Goal: Find specific page/section: Locate a particular part of the current website

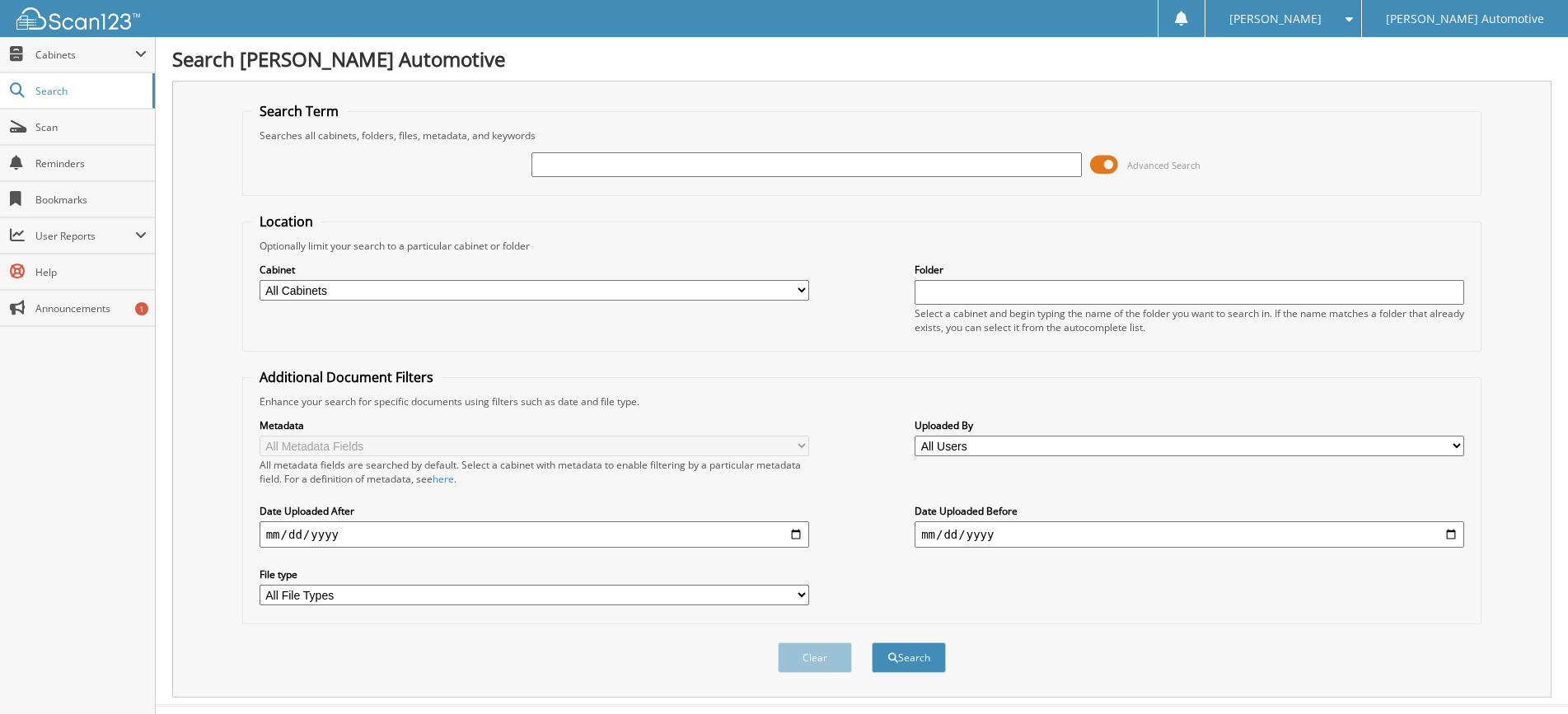
click at [542, 159] on input "text" at bounding box center [805, 164] width 549 height 25
type input "84910A"
click at [871, 643] on button "Search" at bounding box center [908, 657] width 74 height 30
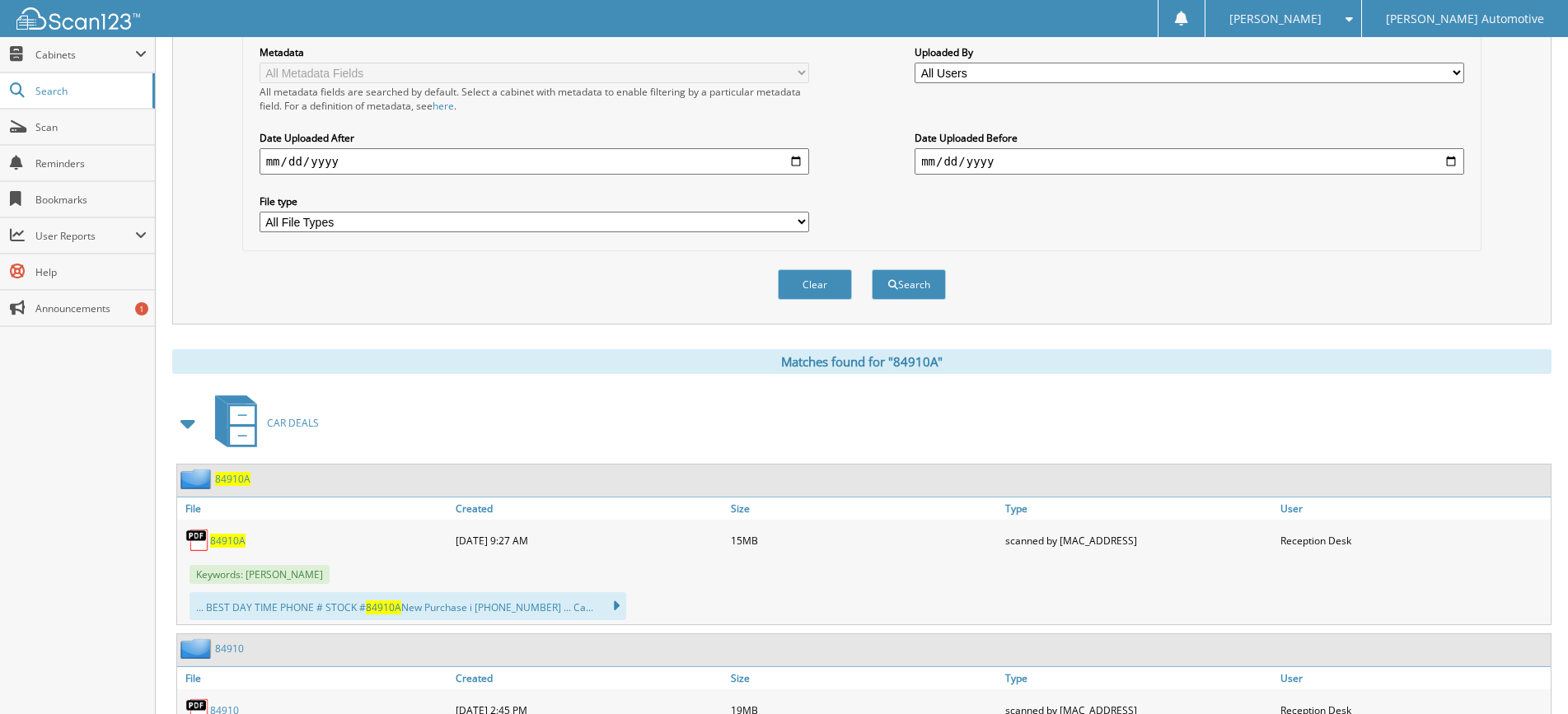
scroll to position [504, 0]
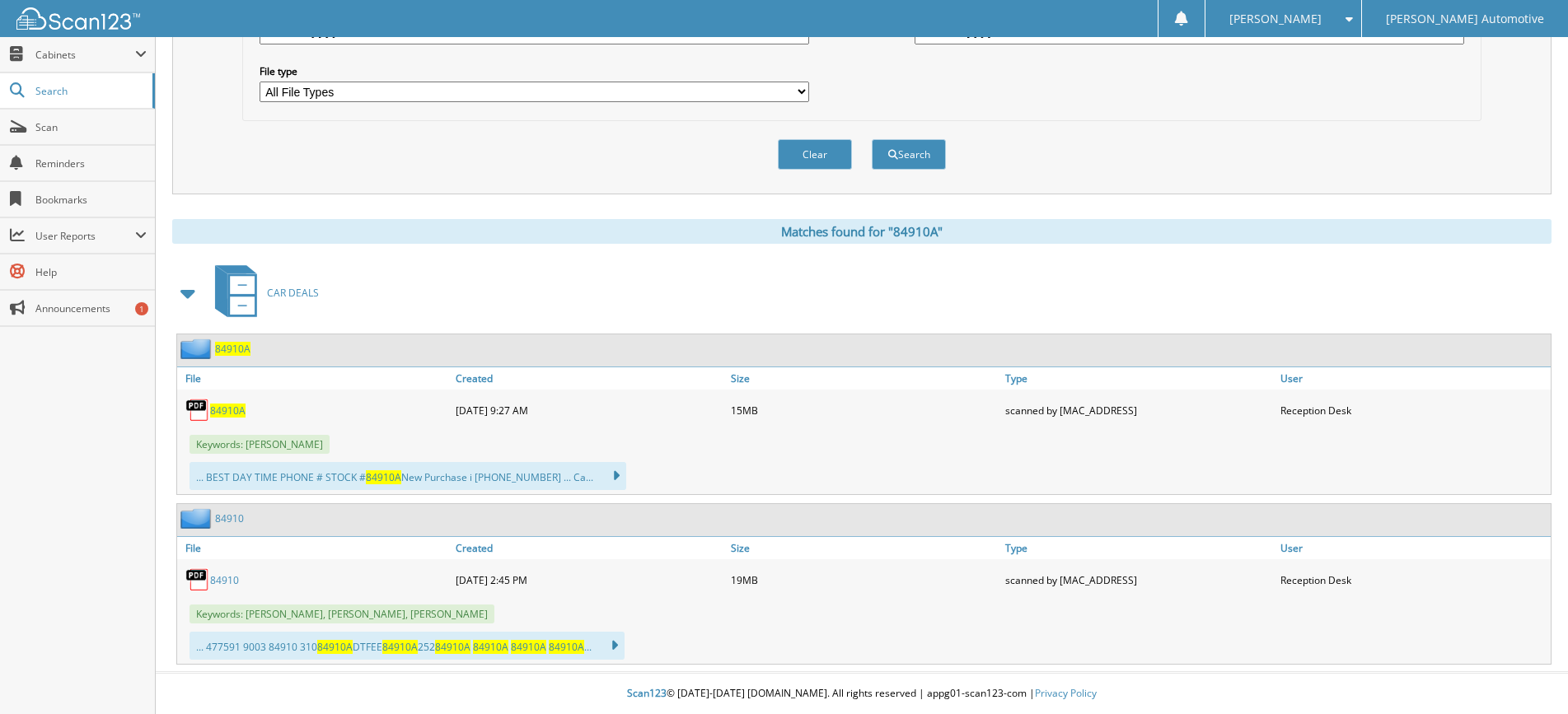
click at [229, 410] on span "84910A" at bounding box center [227, 411] width 35 height 14
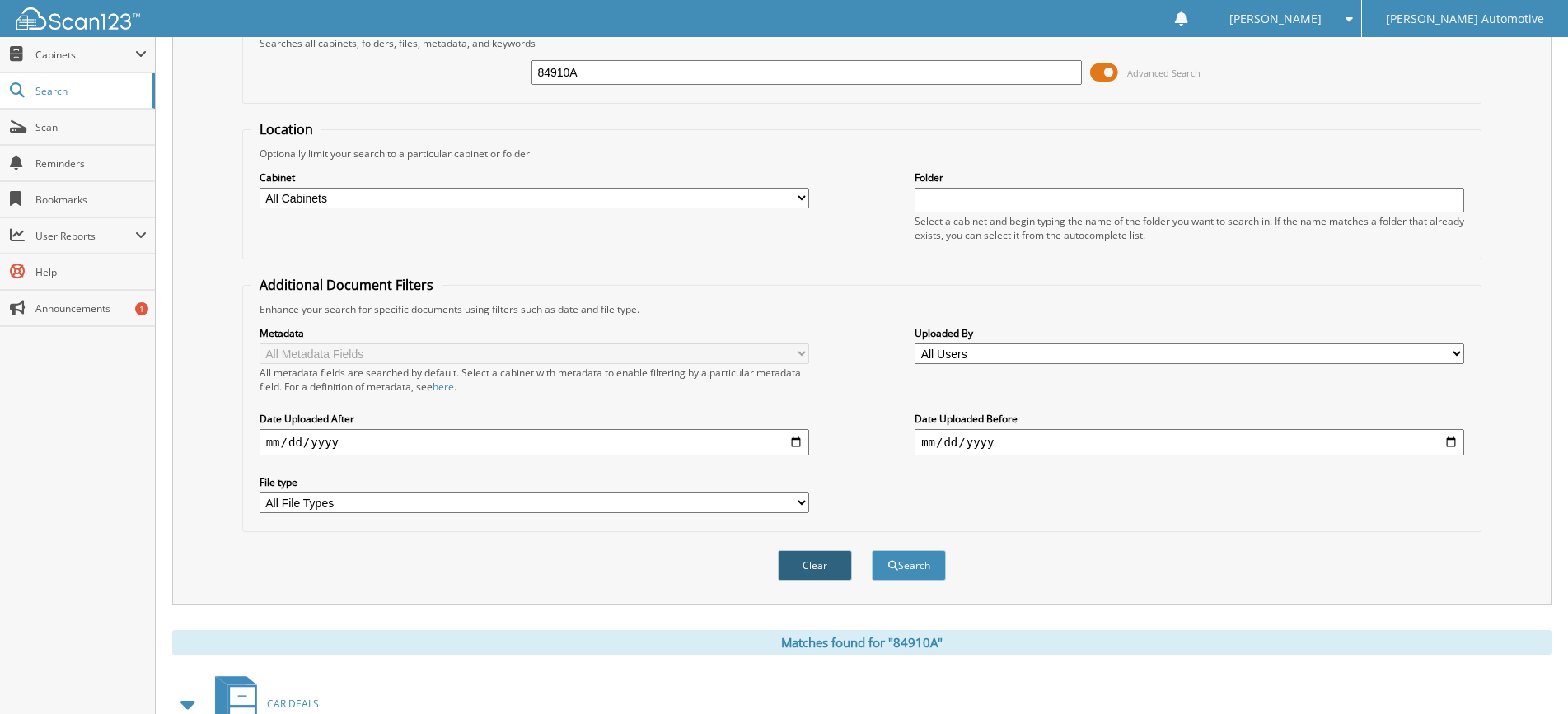
click at [815, 571] on button "Clear" at bounding box center [815, 564] width 74 height 30
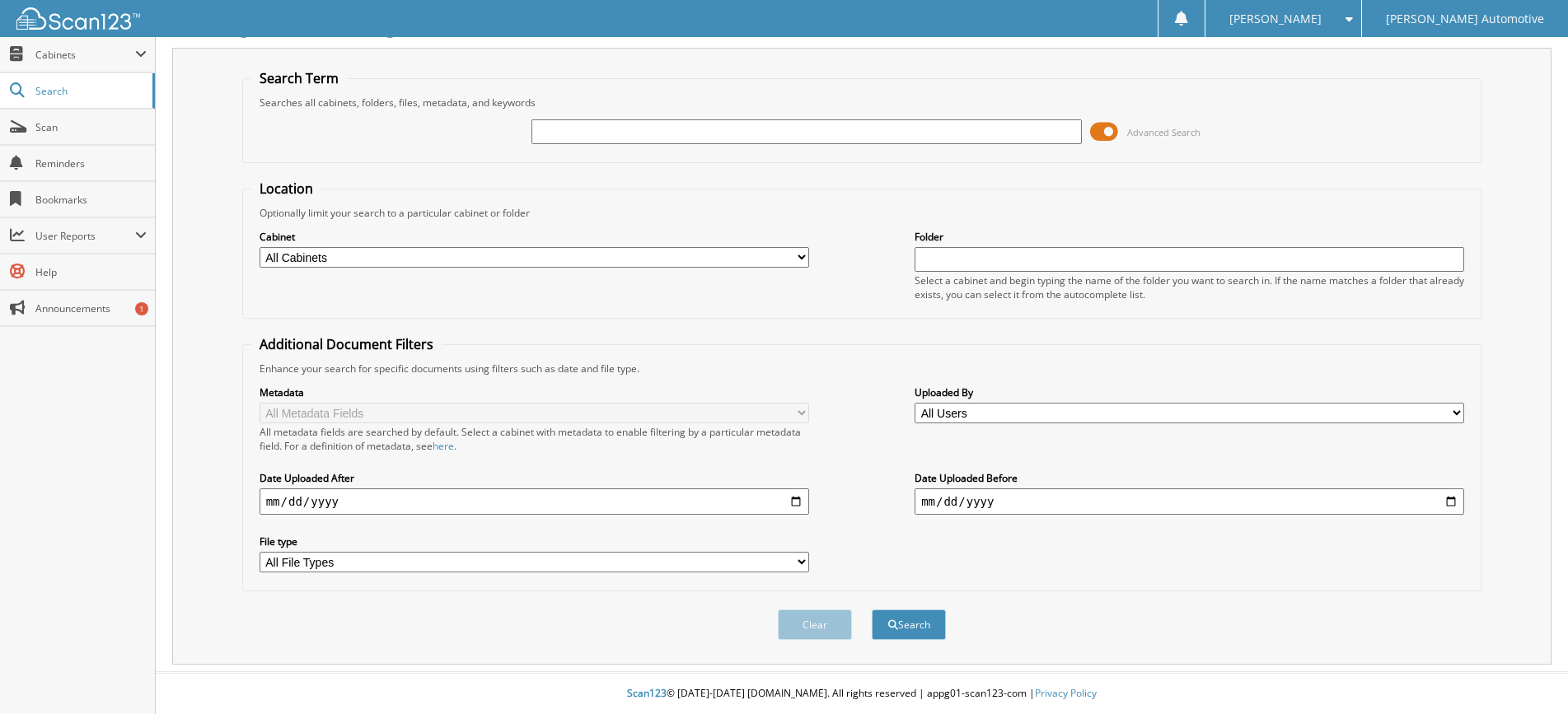
scroll to position [0, 0]
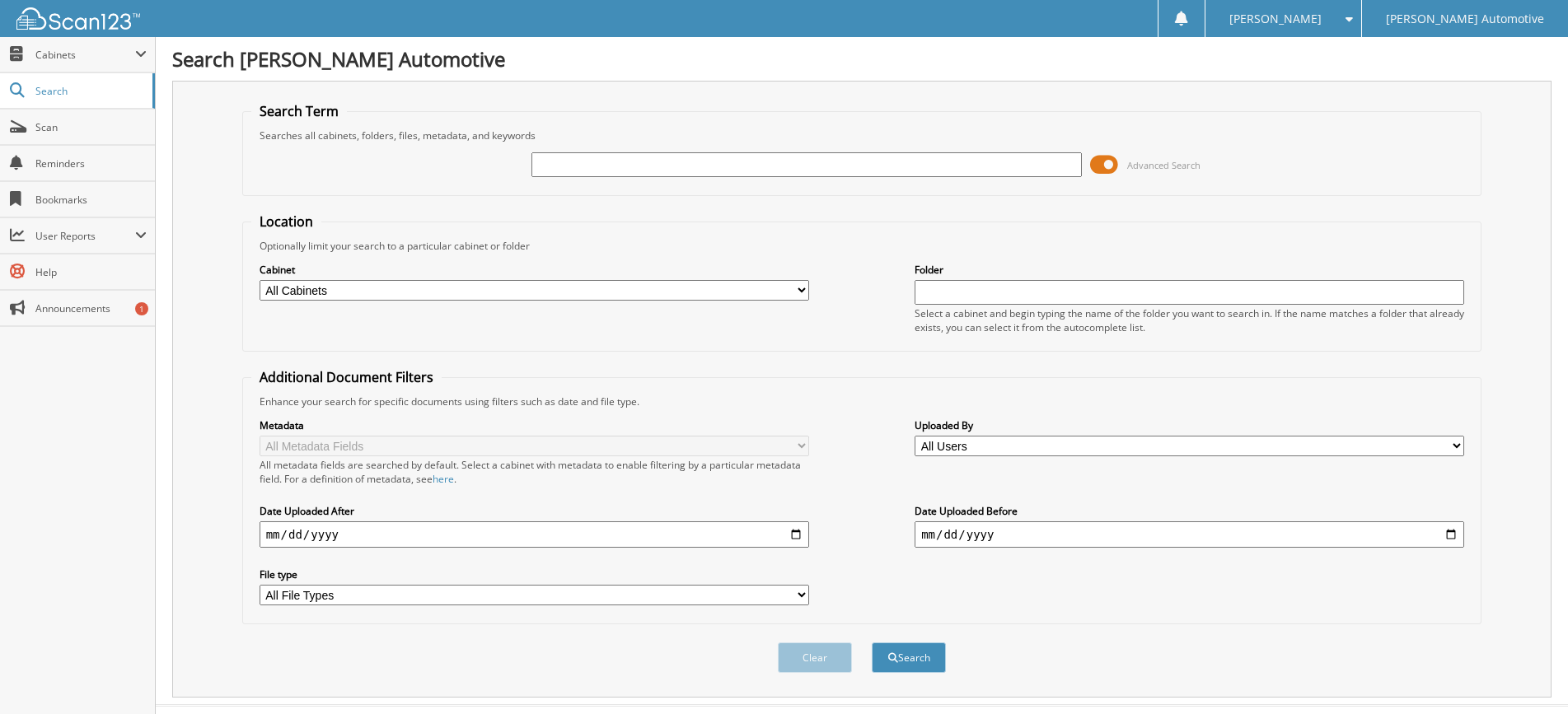
click at [562, 169] on input "text" at bounding box center [805, 164] width 549 height 25
type input "101308"
click at [871, 643] on button "Search" at bounding box center [908, 657] width 74 height 30
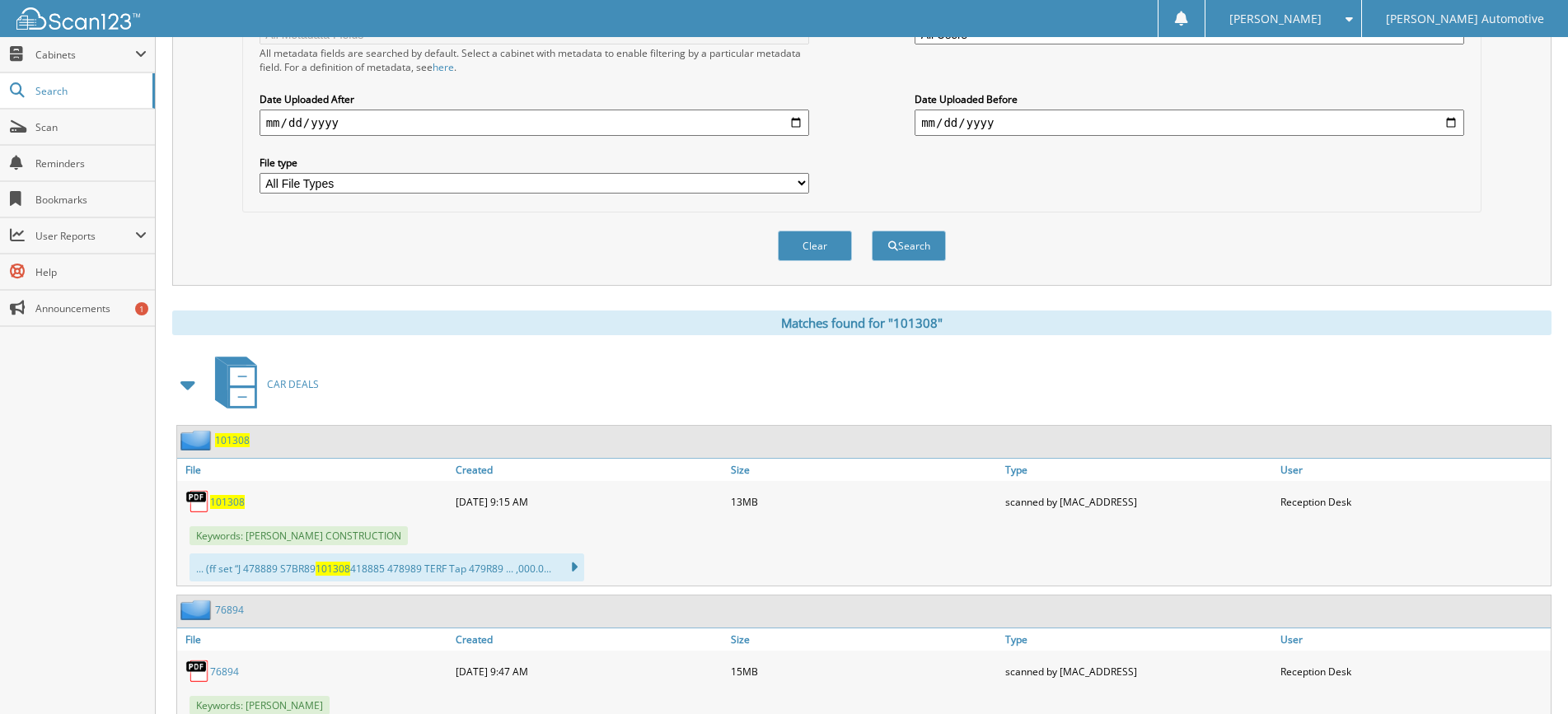
scroll to position [659, 0]
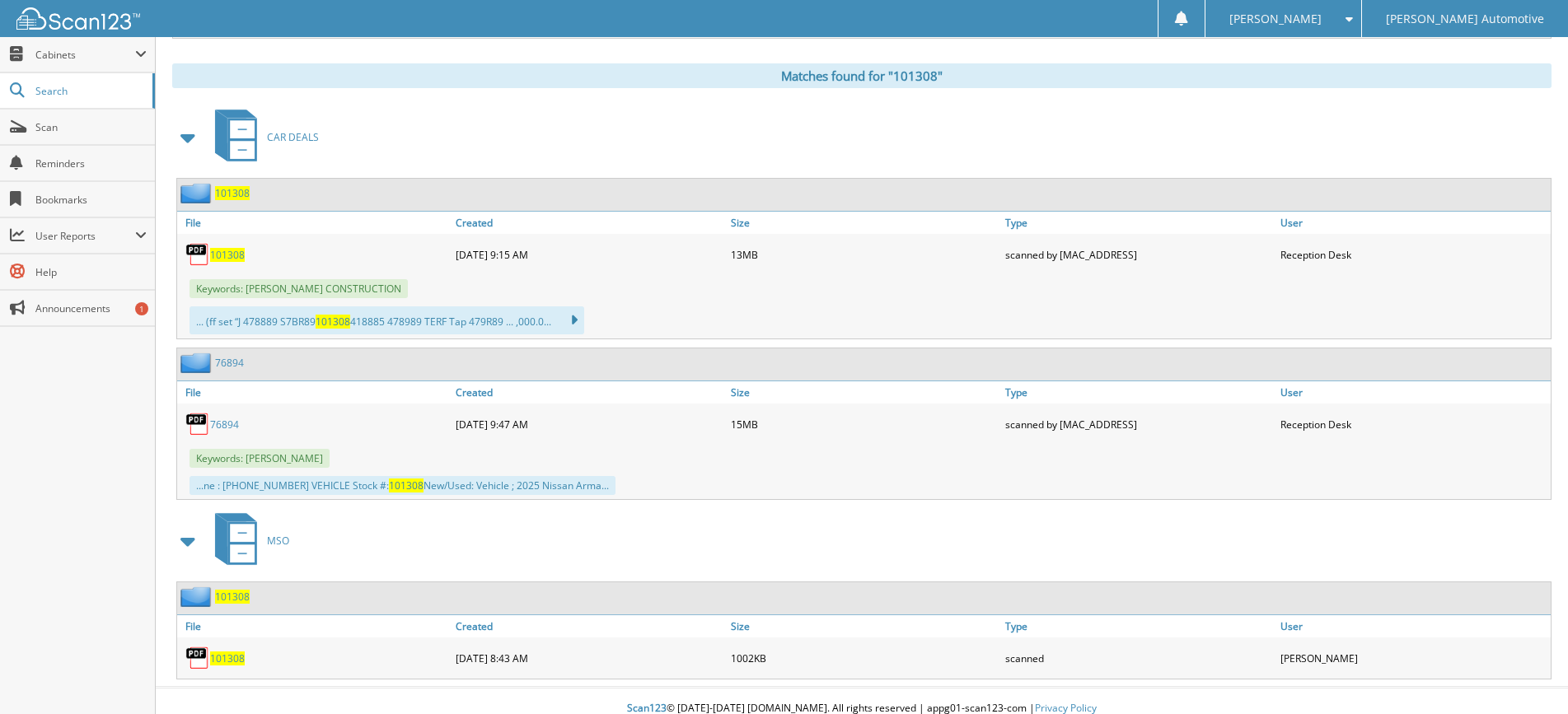
click at [213, 259] on span "101308" at bounding box center [227, 255] width 34 height 14
